Goal: Task Accomplishment & Management: Use online tool/utility

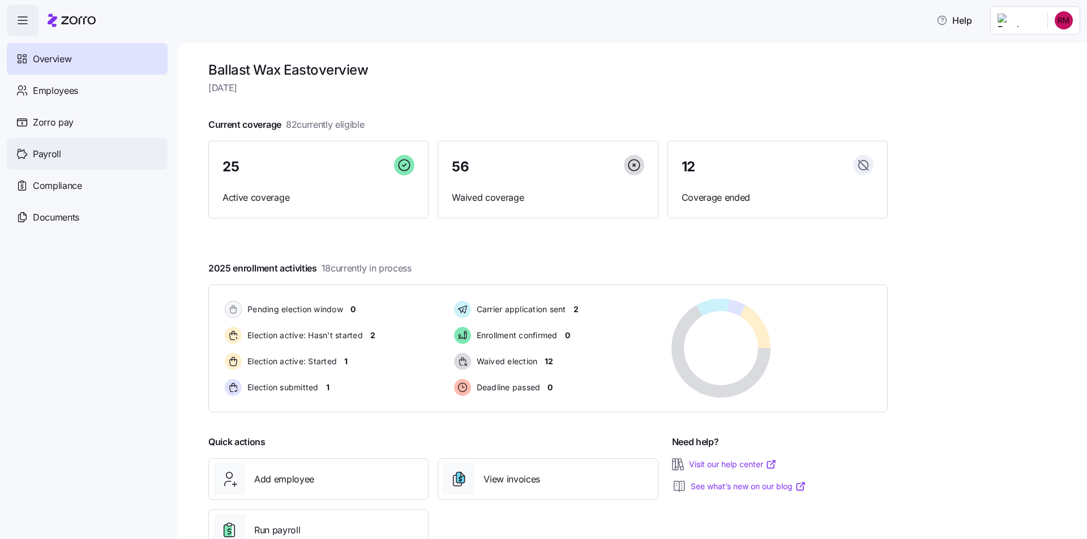
click at [50, 161] on div "Payroll" at bounding box center [87, 154] width 161 height 32
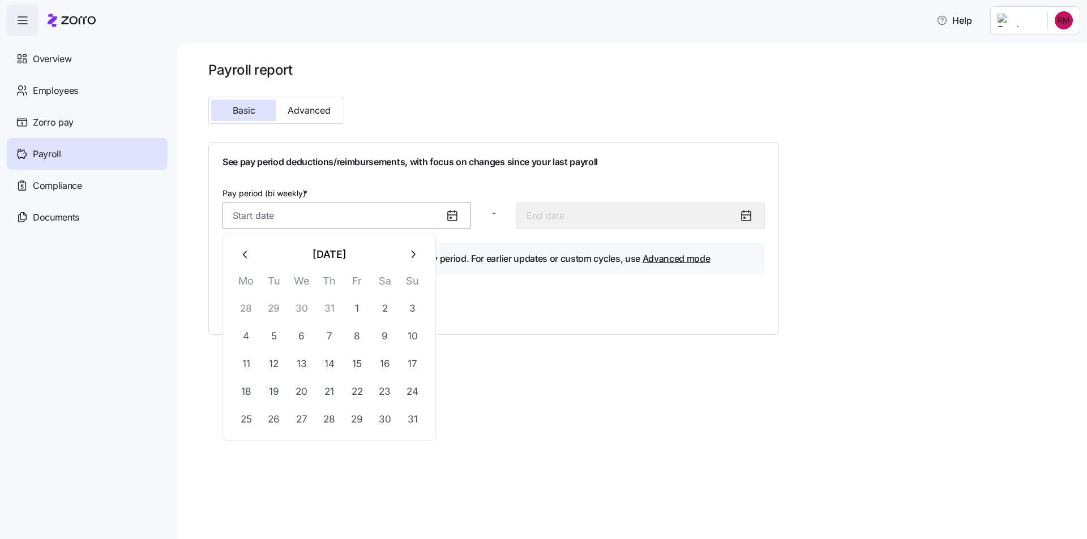
click at [324, 217] on input "Pay period (bi weekly) *" at bounding box center [346, 215] width 248 height 27
click at [247, 361] on button "11" at bounding box center [246, 363] width 27 height 27
type input "[DATE]"
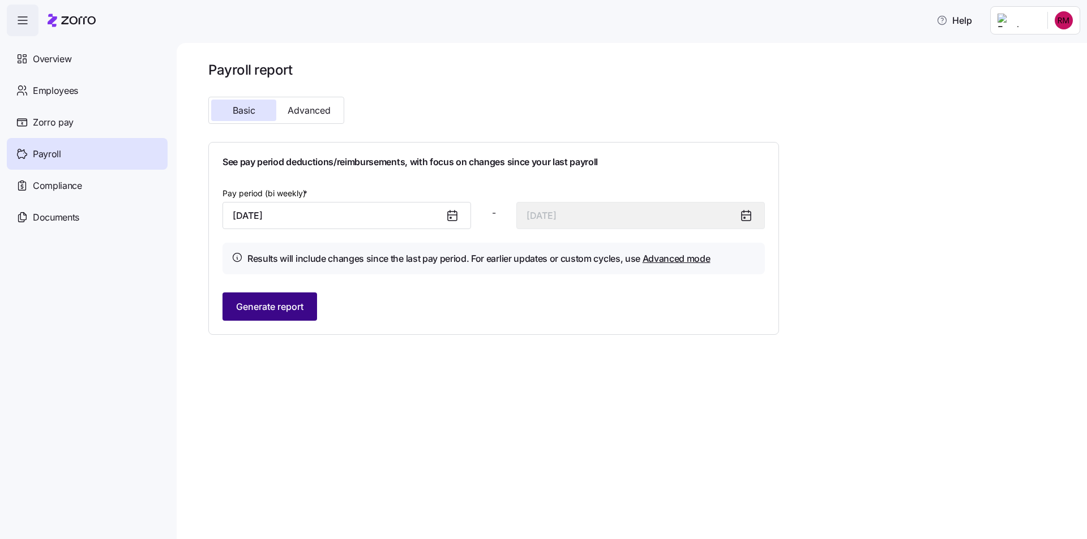
click at [290, 303] on span "Generate report" at bounding box center [269, 307] width 67 height 14
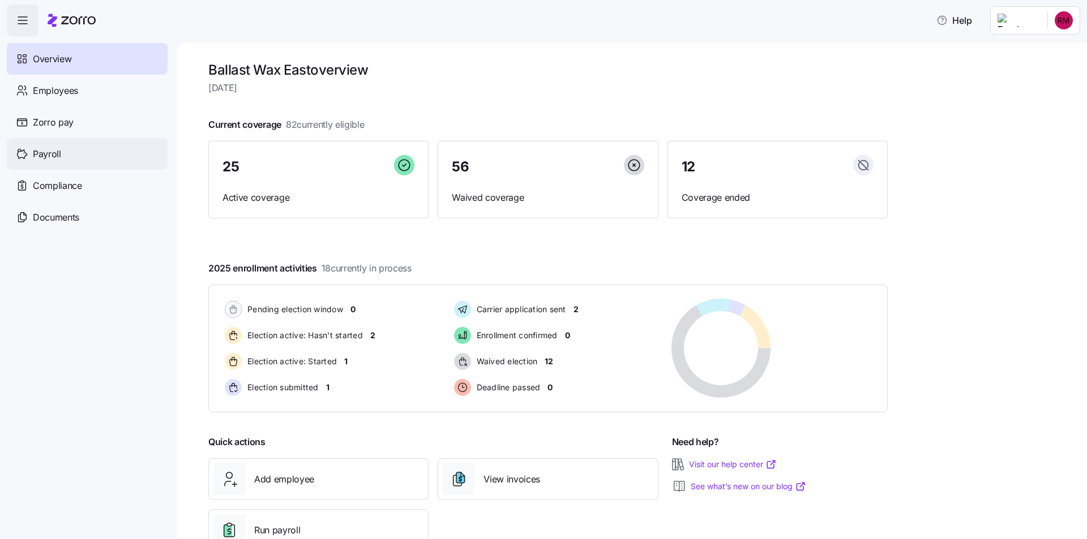
click at [48, 149] on span "Payroll" at bounding box center [47, 154] width 28 height 14
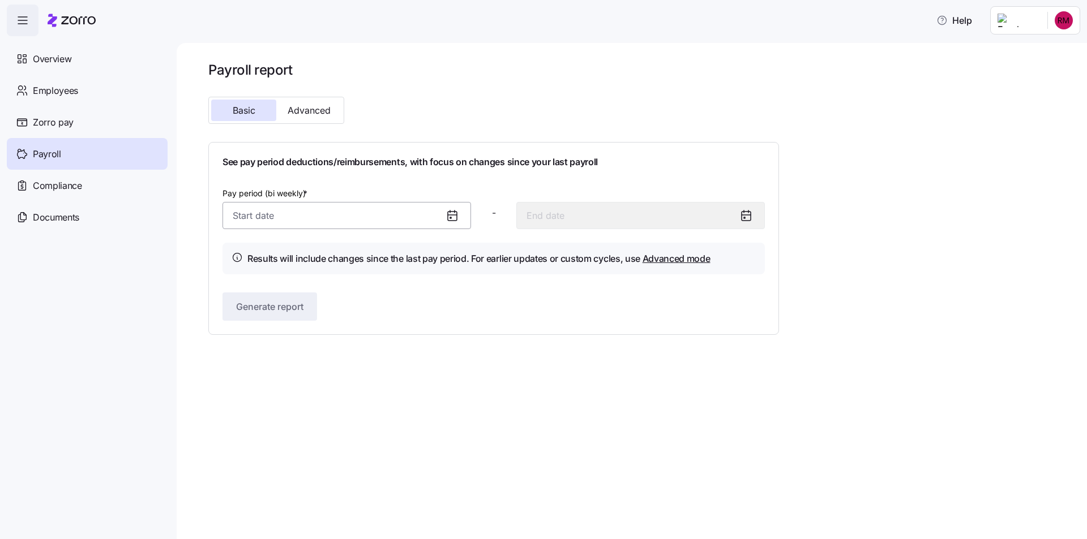
click at [343, 220] on input "Pay period (bi weekly) *" at bounding box center [346, 215] width 248 height 27
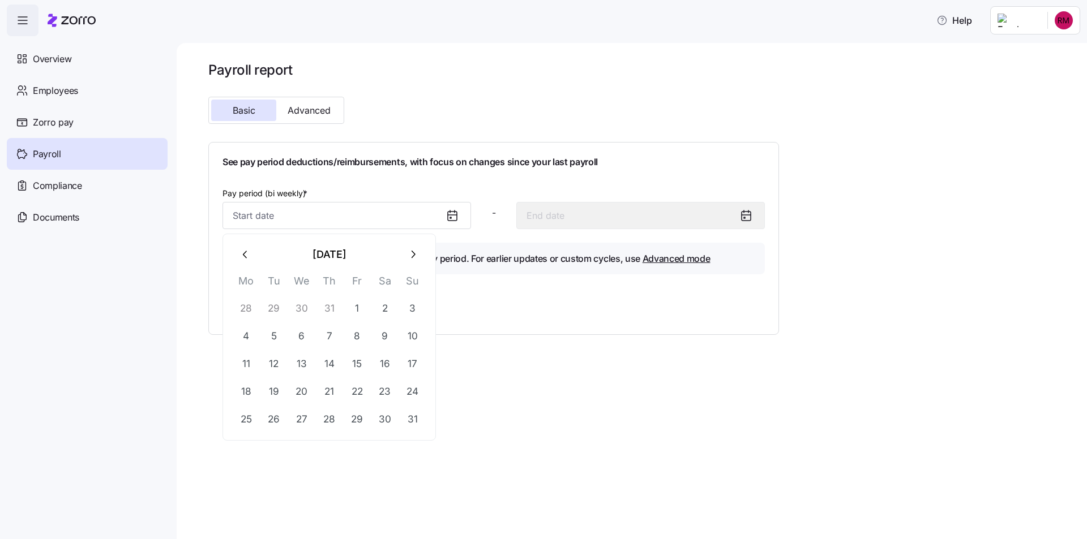
click at [247, 308] on button "28" at bounding box center [246, 308] width 27 height 27
type input "[DATE]"
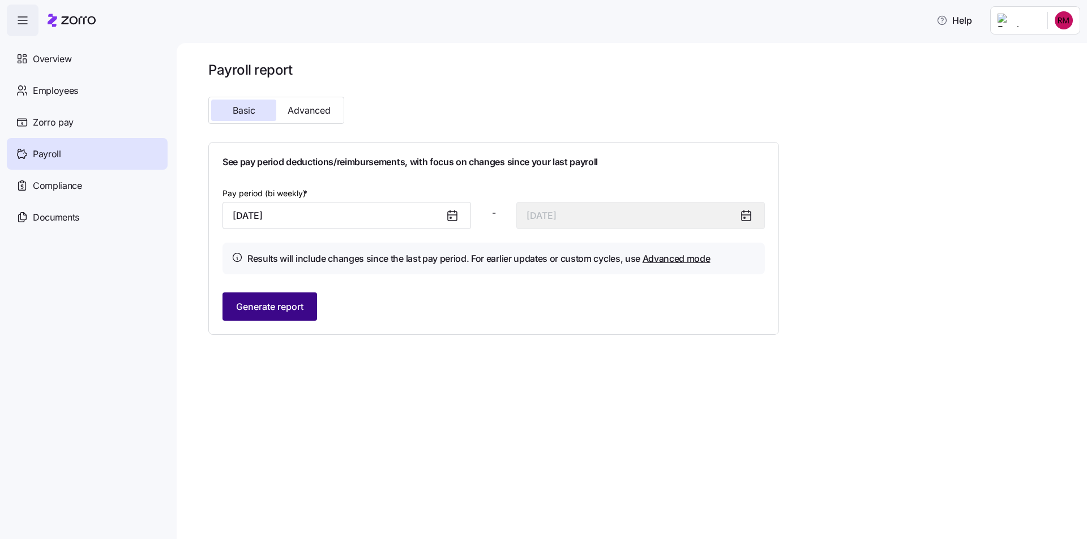
click at [280, 307] on span "Generate report" at bounding box center [269, 307] width 67 height 14
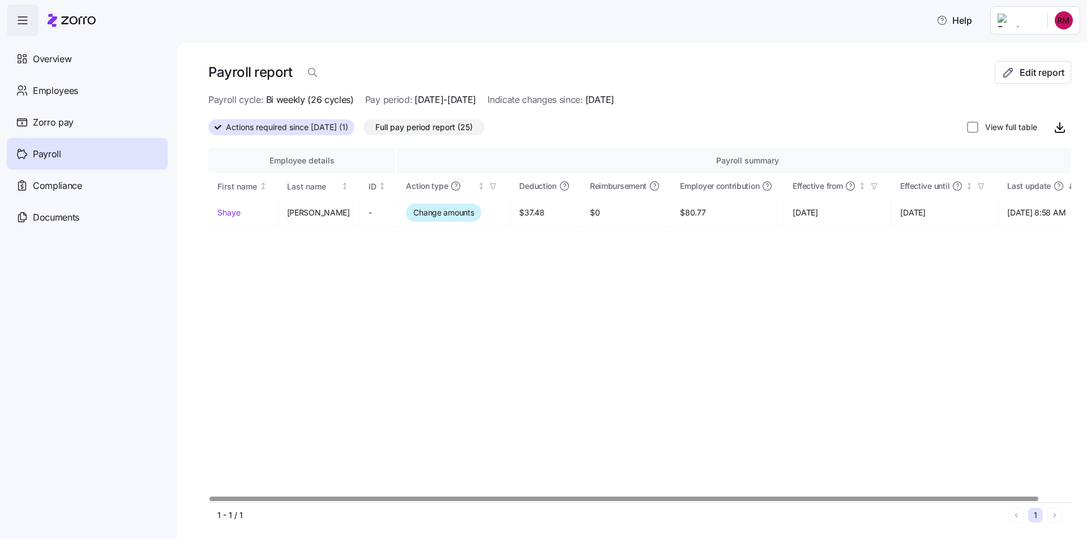
click at [254, 321] on div "Employee details Payroll summary First name Last name ID Action type Deduction …" at bounding box center [639, 325] width 862 height 355
click at [65, 324] on nav "Overview Employees Zorro pay Payroll Compliance Documents" at bounding box center [88, 287] width 177 height 503
